Goal: Navigation & Orientation: Find specific page/section

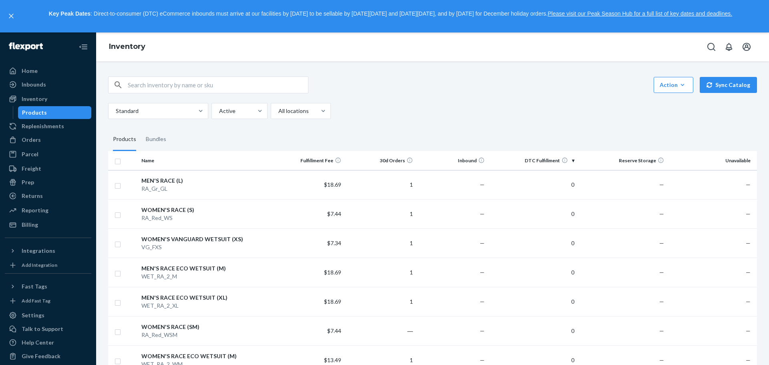
click at [409, 107] on div "Standard Active All locations" at bounding box center [429, 111] width 643 height 16
click at [46, 97] on div "Inventory" at bounding box center [48, 98] width 85 height 11
click at [438, 106] on div "Standard Active All locations" at bounding box center [429, 111] width 643 height 16
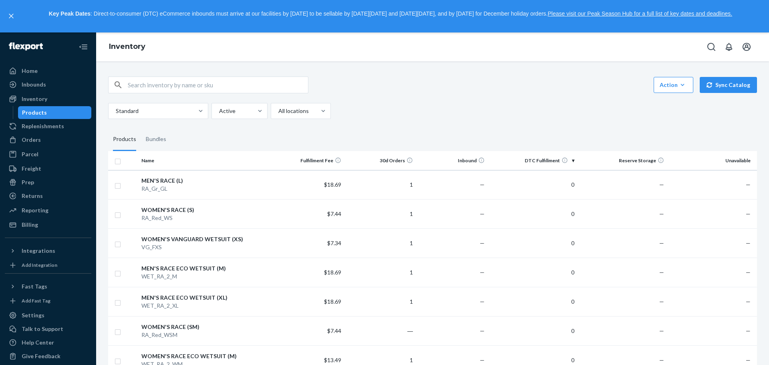
click at [577, 104] on div "Standard Active All locations" at bounding box center [429, 111] width 643 height 16
click at [507, 83] on div "Action Create product Create bundle Bulk create products Bulk update products B…" at bounding box center [432, 85] width 649 height 17
click at [527, 103] on div "Standard Active All locations" at bounding box center [429, 111] width 643 height 16
click at [681, 80] on button "Action Create product Create bundle Bulk create products Bulk update products B…" at bounding box center [674, 85] width 40 height 16
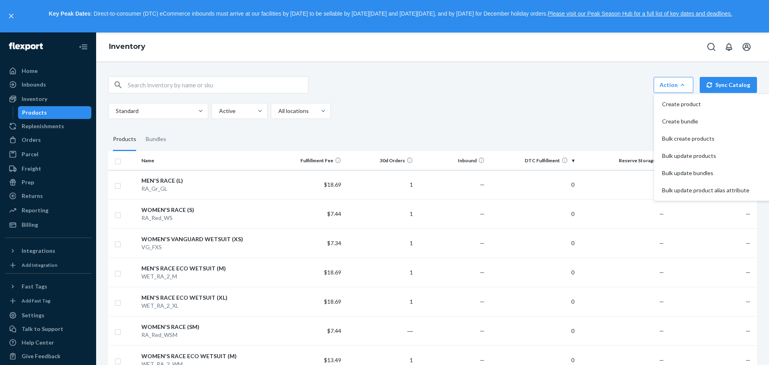
click at [570, 87] on div "Action Create product Create bundle Bulk create products Bulk update products B…" at bounding box center [432, 85] width 649 height 17
click at [679, 86] on icon "button" at bounding box center [683, 85] width 8 height 8
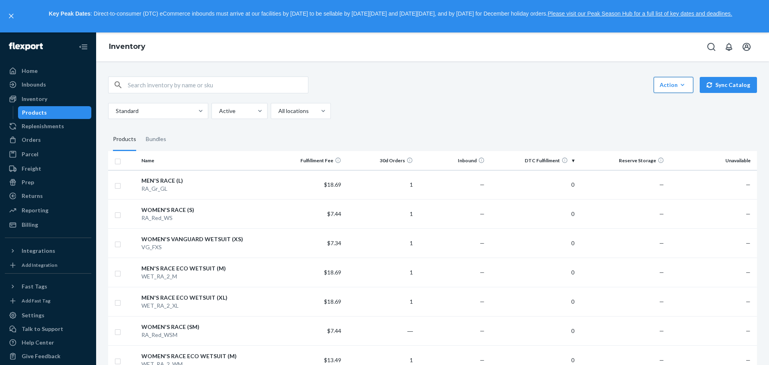
click at [474, 88] on div "Action Create product Create bundle Bulk create products Bulk update products B…" at bounding box center [432, 85] width 649 height 17
click at [44, 71] on div "Home" at bounding box center [48, 70] width 85 height 11
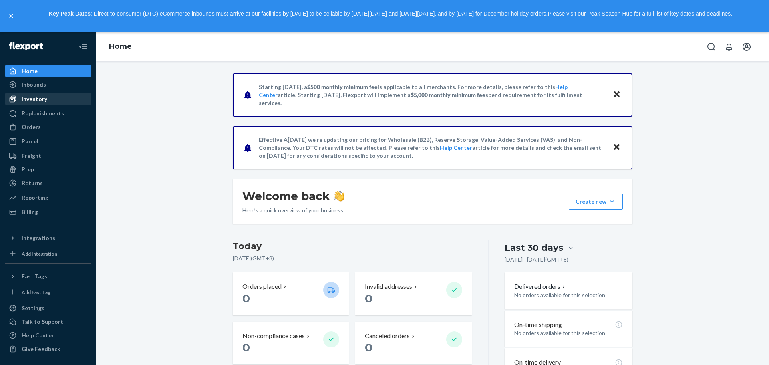
click at [51, 99] on div "Inventory" at bounding box center [48, 98] width 85 height 11
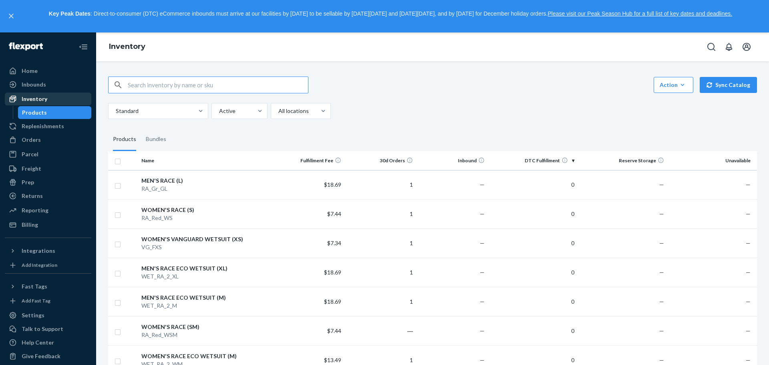
click at [56, 101] on div "Inventory" at bounding box center [48, 98] width 85 height 11
click at [51, 71] on div "Home" at bounding box center [48, 70] width 85 height 11
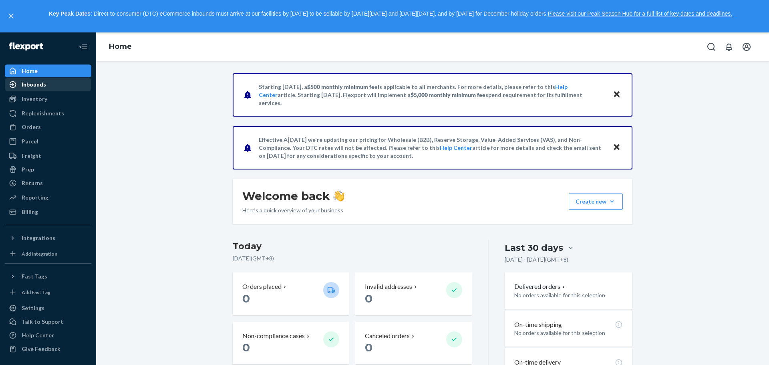
click at [51, 82] on div "Inbounds" at bounding box center [48, 84] width 85 height 11
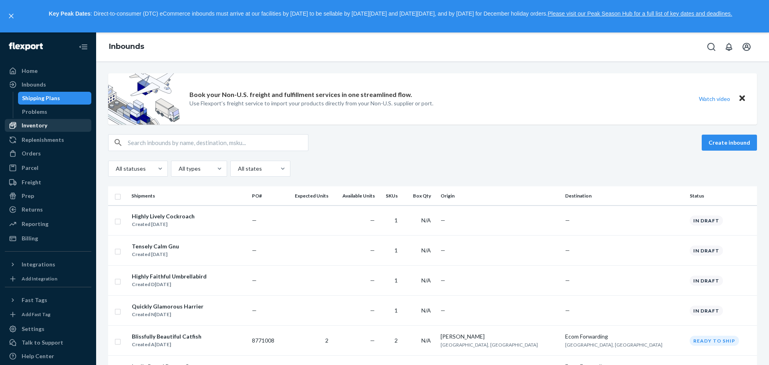
click at [43, 122] on div "Inventory" at bounding box center [35, 125] width 26 height 8
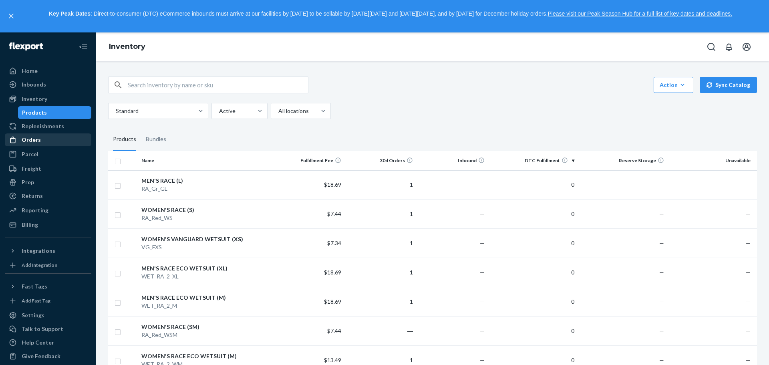
click at [57, 140] on div "Orders" at bounding box center [48, 139] width 85 height 11
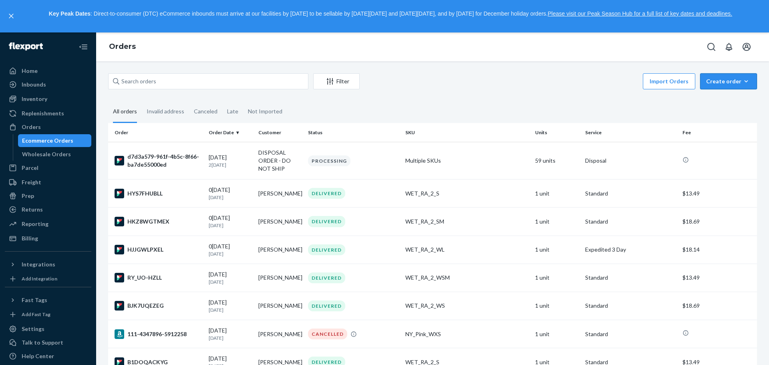
click at [732, 83] on div "Create order" at bounding box center [729, 81] width 45 height 8
click at [721, 120] on span "Removal order" at bounding box center [734, 118] width 50 height 6
click at [732, 79] on div "Create order" at bounding box center [729, 81] width 45 height 8
click at [723, 100] on span "Ecommerce order" at bounding box center [734, 101] width 50 height 6
click at [48, 183] on div "Freight" at bounding box center [48, 182] width 85 height 11
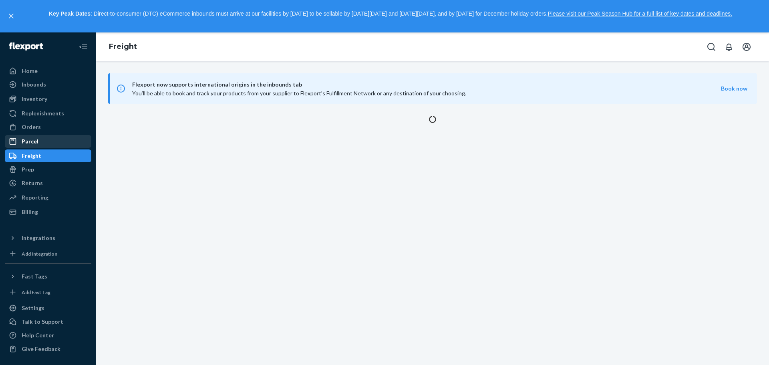
click at [54, 138] on div "Parcel" at bounding box center [48, 141] width 85 height 11
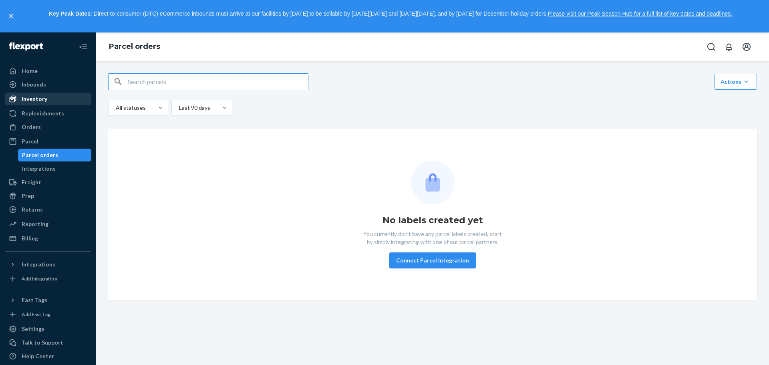
click at [51, 97] on div "Inventory" at bounding box center [48, 98] width 85 height 11
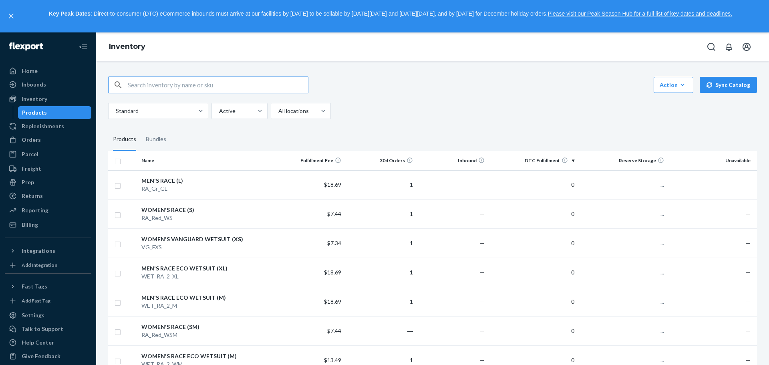
click at [398, 92] on div "Action Create product Create bundle Bulk create products Bulk update products B…" at bounding box center [432, 85] width 649 height 17
click at [400, 101] on div "Action Create product Create bundle Bulk create products Bulk update products B…" at bounding box center [432, 98] width 649 height 42
click at [8, 17] on button "close," at bounding box center [11, 16] width 8 height 8
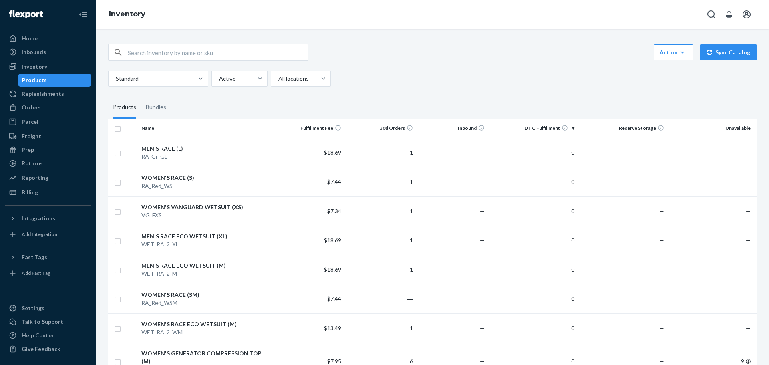
click at [377, 71] on div "Standard Active All locations" at bounding box center [429, 79] width 643 height 16
click at [392, 79] on div "Standard Active All locations" at bounding box center [429, 79] width 643 height 16
click at [409, 76] on div "Standard Active All locations" at bounding box center [429, 79] width 643 height 16
click at [410, 79] on div "Standard Active All locations" at bounding box center [429, 79] width 643 height 16
click at [568, 130] on th "DTC Fulfillment" at bounding box center [533, 128] width 90 height 19
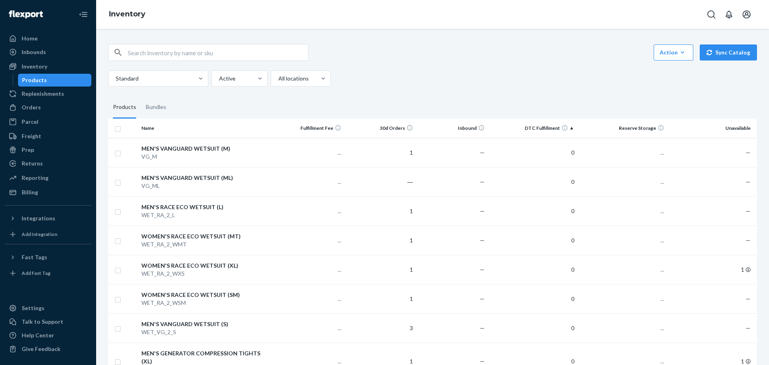
click at [568, 130] on th "DTC Fulfillment" at bounding box center [533, 128] width 90 height 19
click at [505, 67] on div "Action Create product Create bundle Bulk create products Bulk update products B…" at bounding box center [432, 65] width 649 height 42
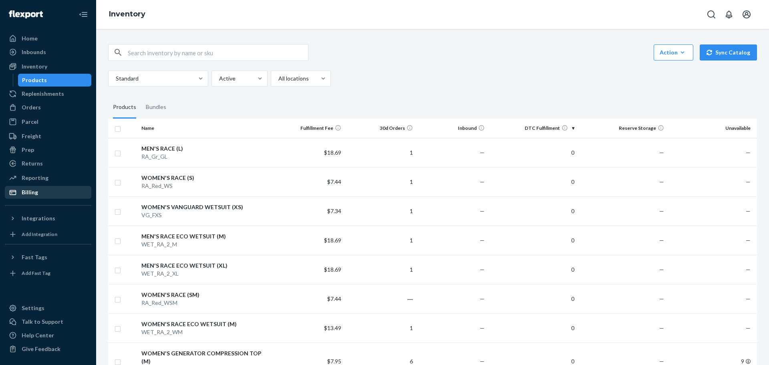
click at [38, 190] on div "Billing" at bounding box center [48, 192] width 85 height 11
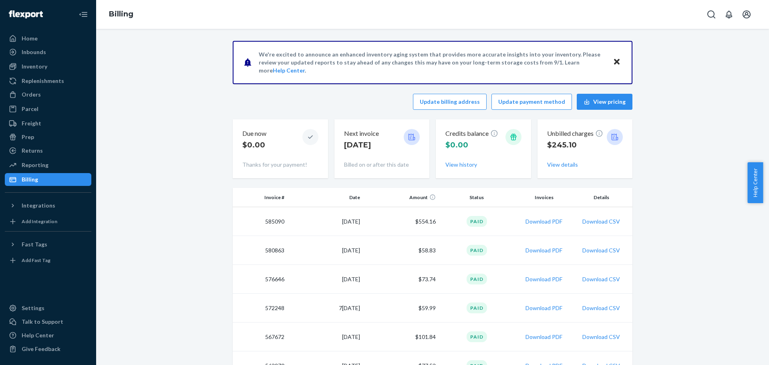
click at [614, 61] on icon "Close" at bounding box center [617, 62] width 6 height 6
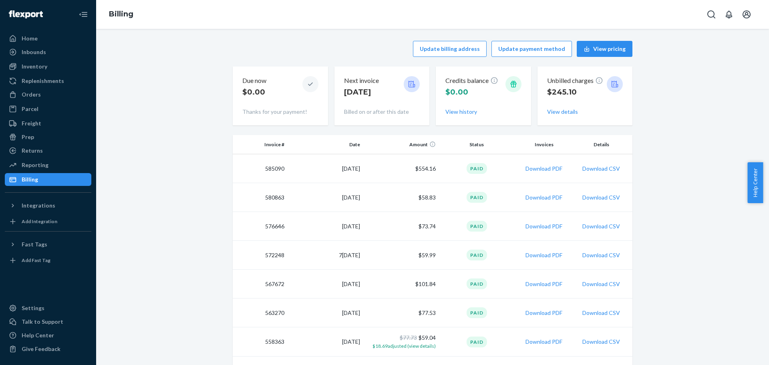
click at [717, 16] on button "Open Search Box" at bounding box center [712, 14] width 16 height 16
type input "134672931"
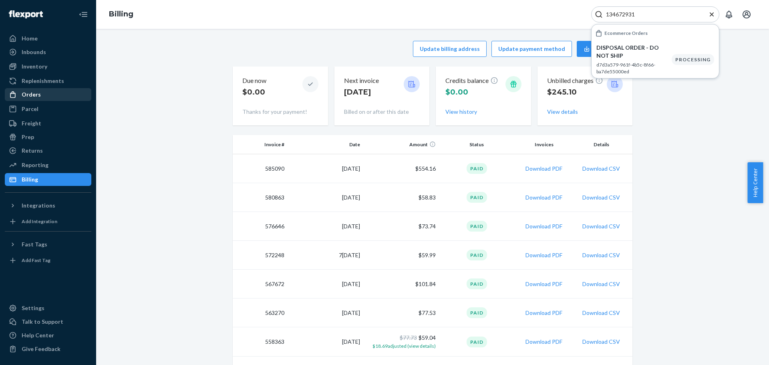
click at [57, 93] on div "Orders" at bounding box center [48, 94] width 85 height 11
